Goal: Use online tool/utility: Utilize a website feature to perform a specific function

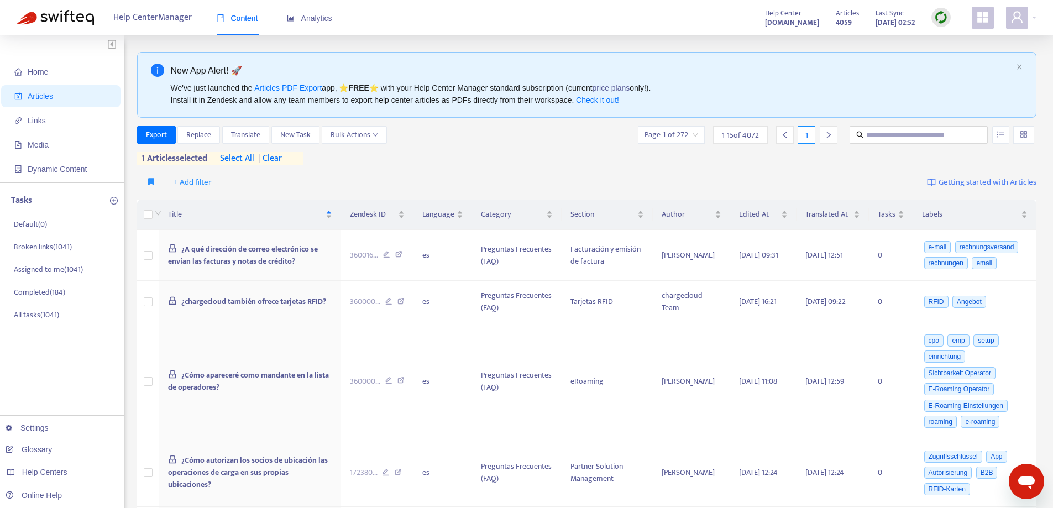
click at [280, 159] on span "| clear" at bounding box center [268, 158] width 28 height 13
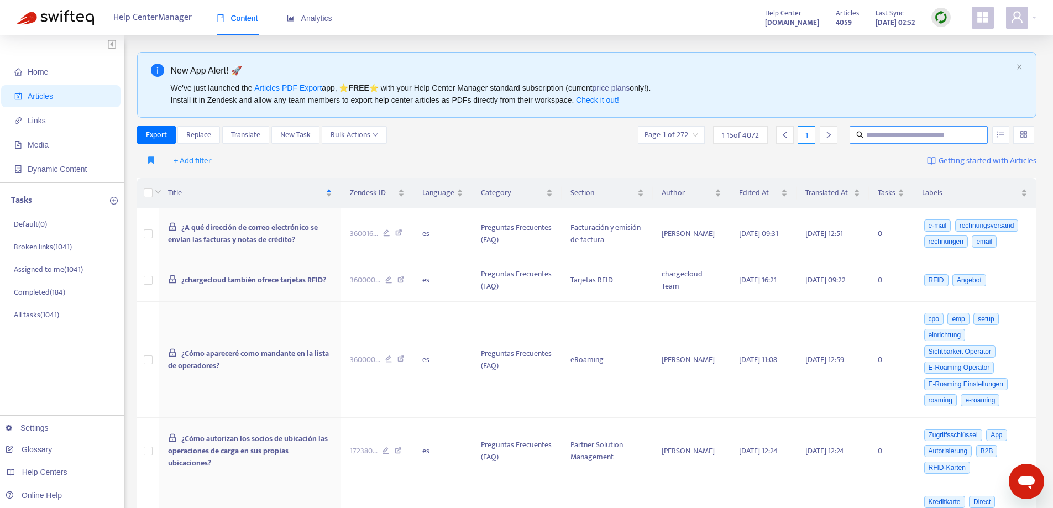
click at [877, 136] on input "text" at bounding box center [919, 135] width 106 height 12
paste input "**********"
type input "**********"
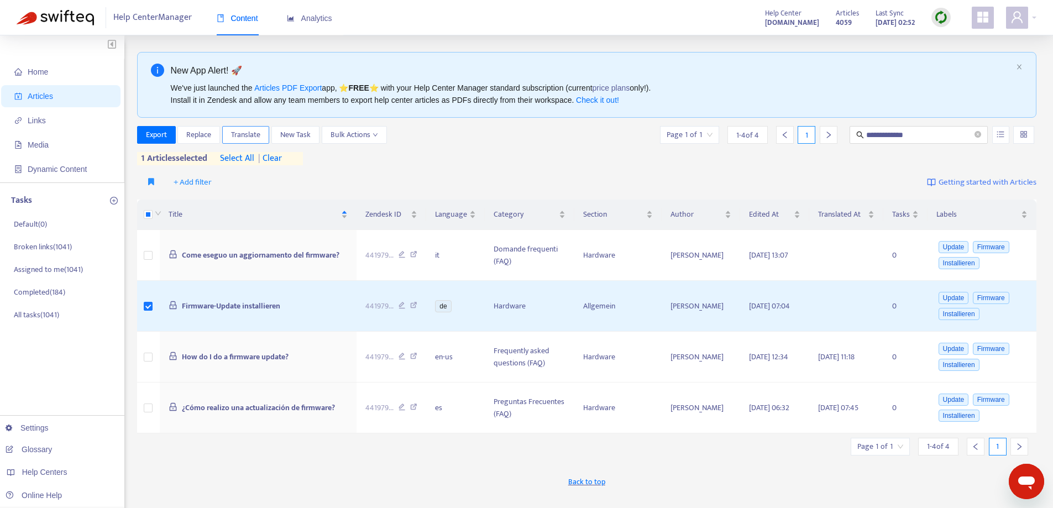
click at [245, 130] on span "Translate" at bounding box center [245, 135] width 29 height 12
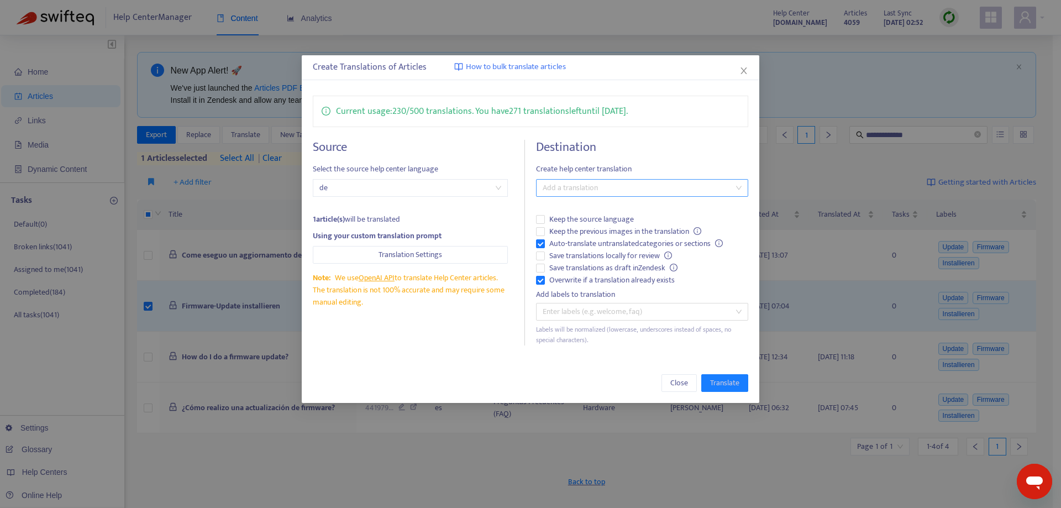
click at [580, 193] on div at bounding box center [636, 187] width 195 height 13
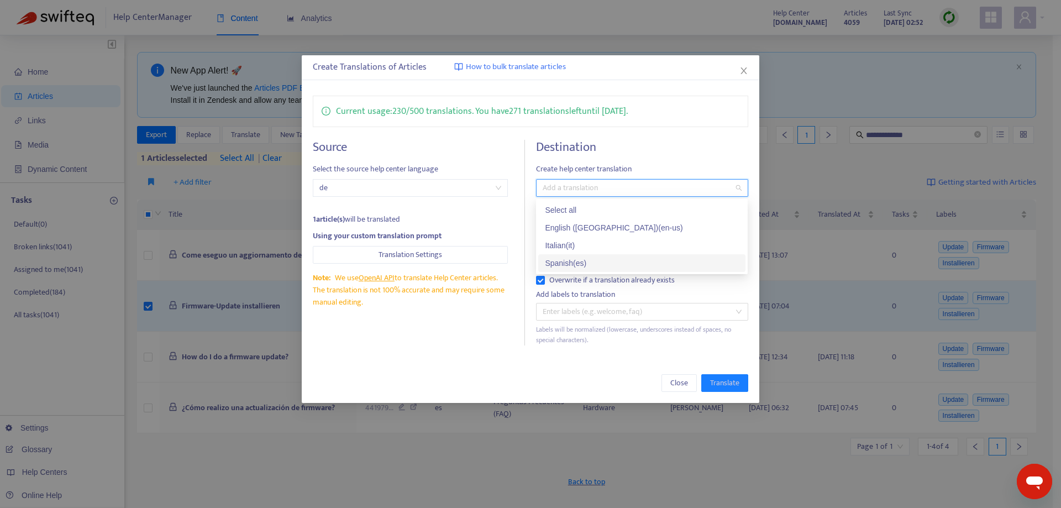
click at [600, 261] on div "Spanish ( es )" at bounding box center [642, 263] width 194 height 12
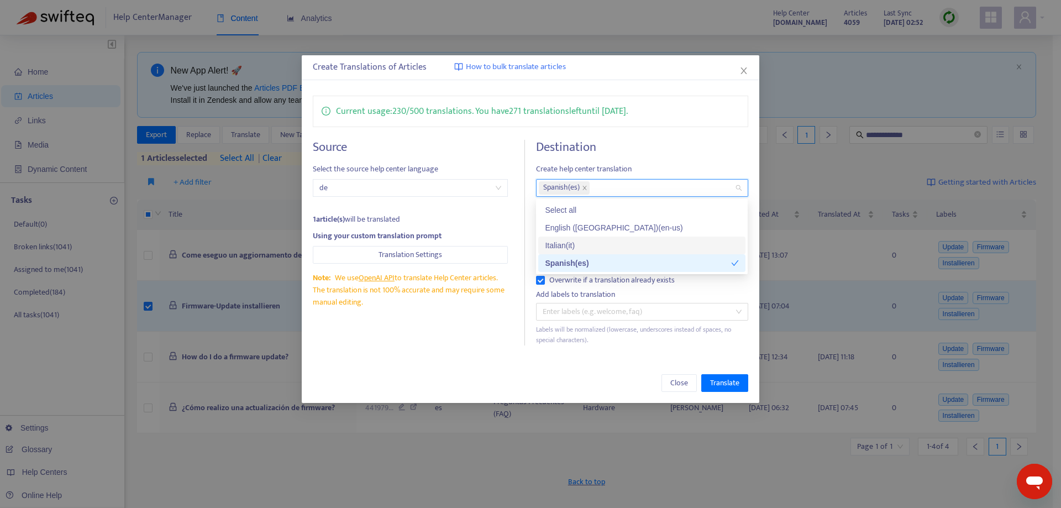
click at [580, 243] on div "Italian ( it )" at bounding box center [642, 245] width 194 height 12
click at [720, 379] on span "Translate" at bounding box center [724, 383] width 29 height 12
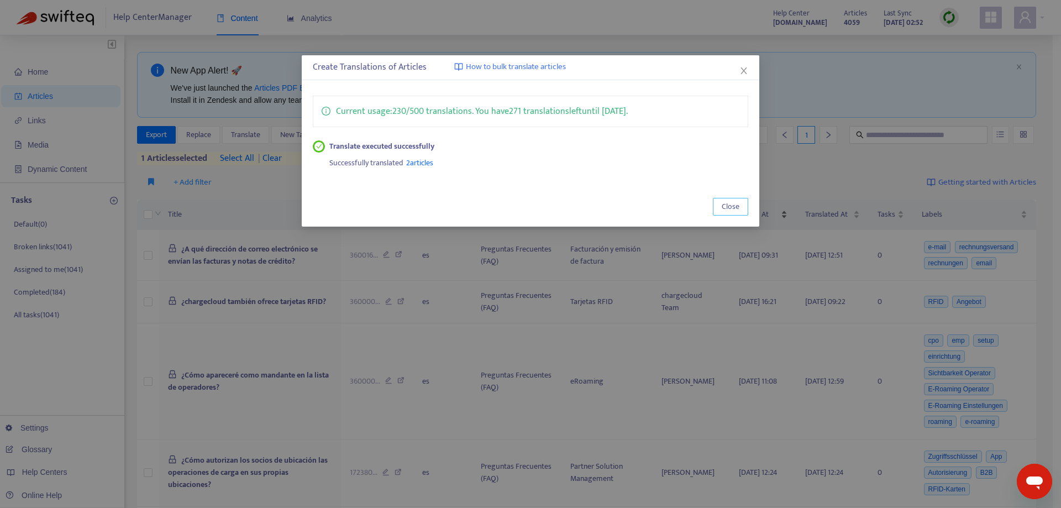
click at [741, 203] on button "Close" at bounding box center [730, 207] width 35 height 18
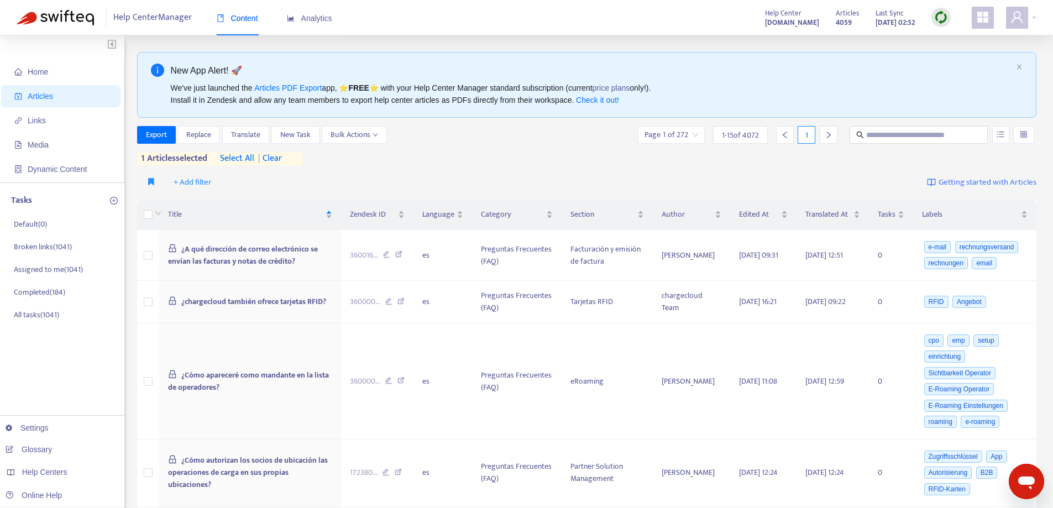
click at [274, 155] on span "| clear" at bounding box center [268, 158] width 28 height 13
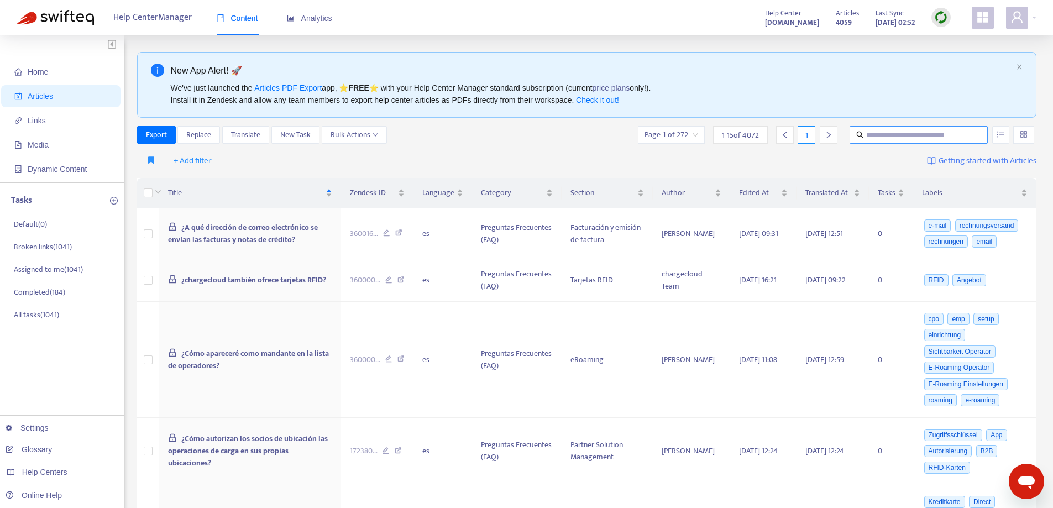
click at [928, 135] on input "text" at bounding box center [919, 135] width 106 height 12
paste input "**********"
type input "**********"
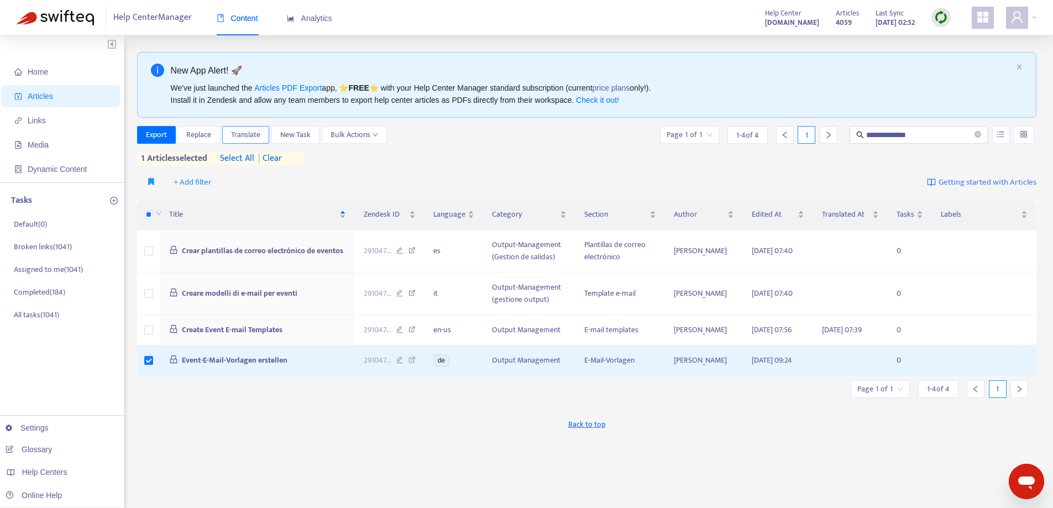
click at [248, 137] on span "Translate" at bounding box center [245, 135] width 29 height 12
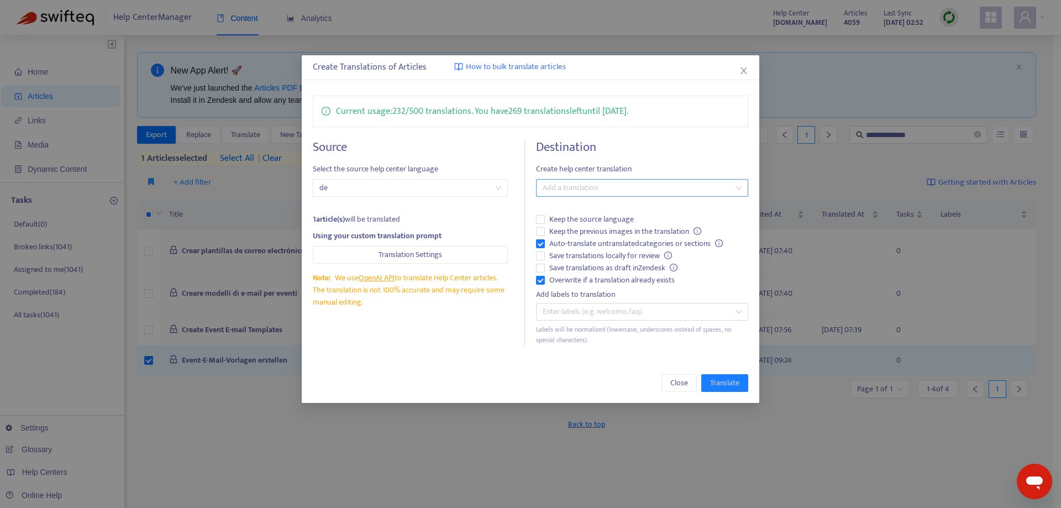
click at [596, 186] on div at bounding box center [636, 187] width 195 height 13
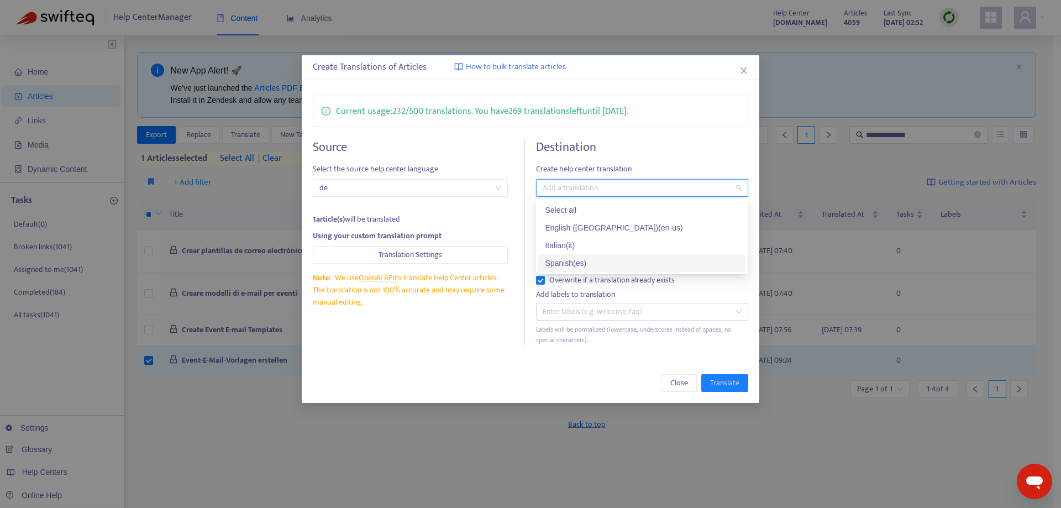
drag, startPoint x: 571, startPoint y: 261, endPoint x: 576, endPoint y: 250, distance: 12.1
click at [571, 260] on div "Spanish ( es )" at bounding box center [642, 263] width 194 height 12
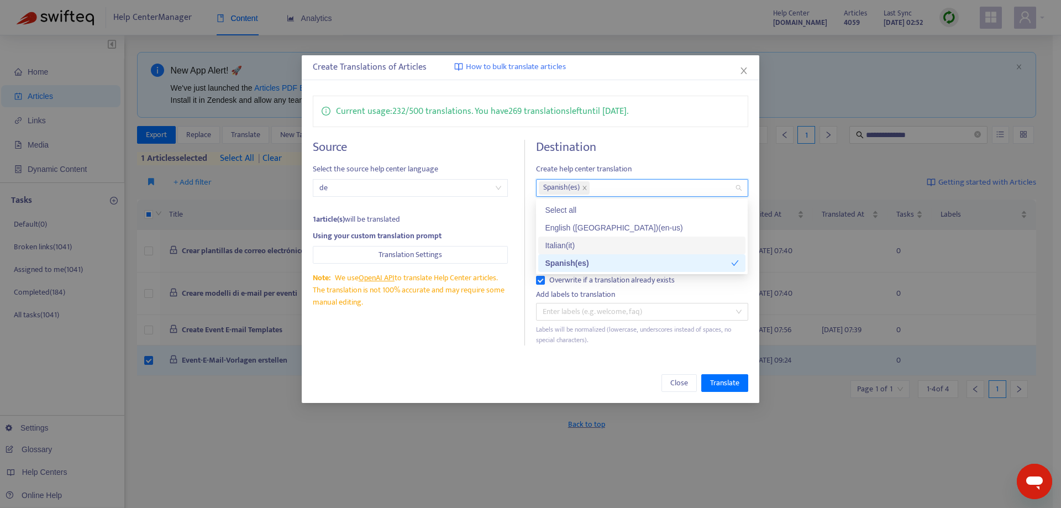
click at [577, 247] on div "Italian ( it )" at bounding box center [642, 245] width 194 height 12
click at [723, 385] on span "Translate" at bounding box center [724, 383] width 29 height 12
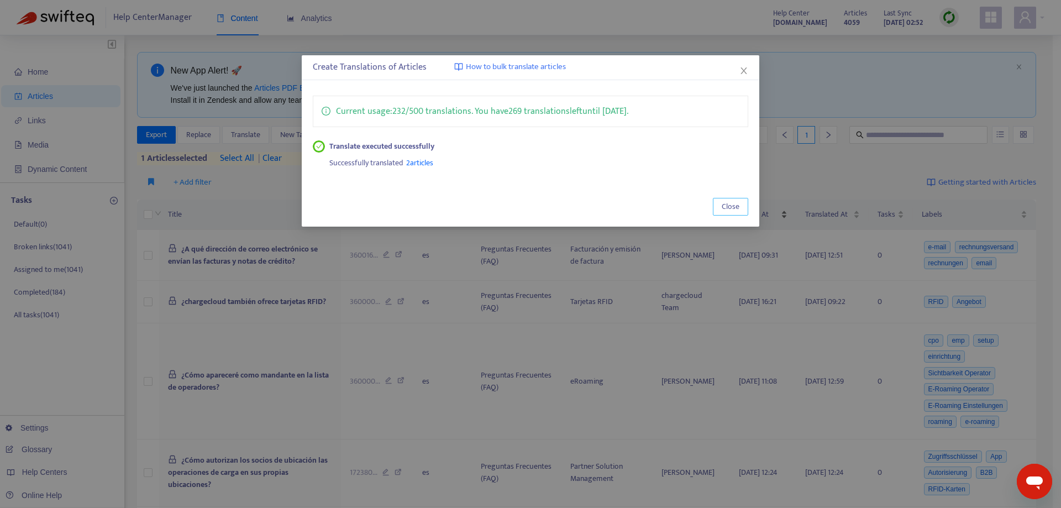
click at [736, 207] on span "Close" at bounding box center [731, 207] width 18 height 12
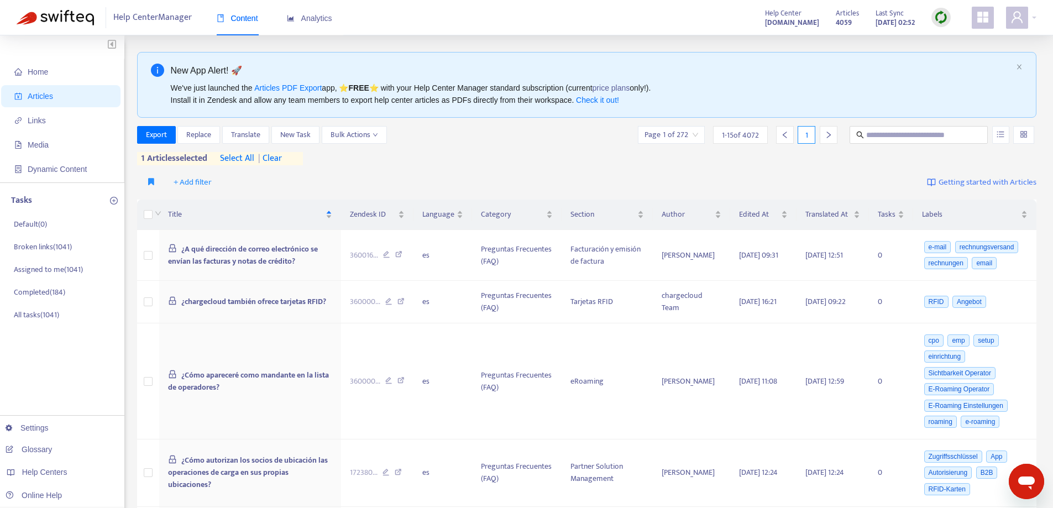
click at [928, 16] on div "Articles 4059 Last Sync [DATE] 02:52" at bounding box center [894, 18] width 132 height 22
click at [939, 16] on img at bounding box center [941, 18] width 14 height 14
click at [940, 38] on link "Quick Sync" at bounding box center [963, 40] width 47 height 13
